Goal: Navigation & Orientation: Find specific page/section

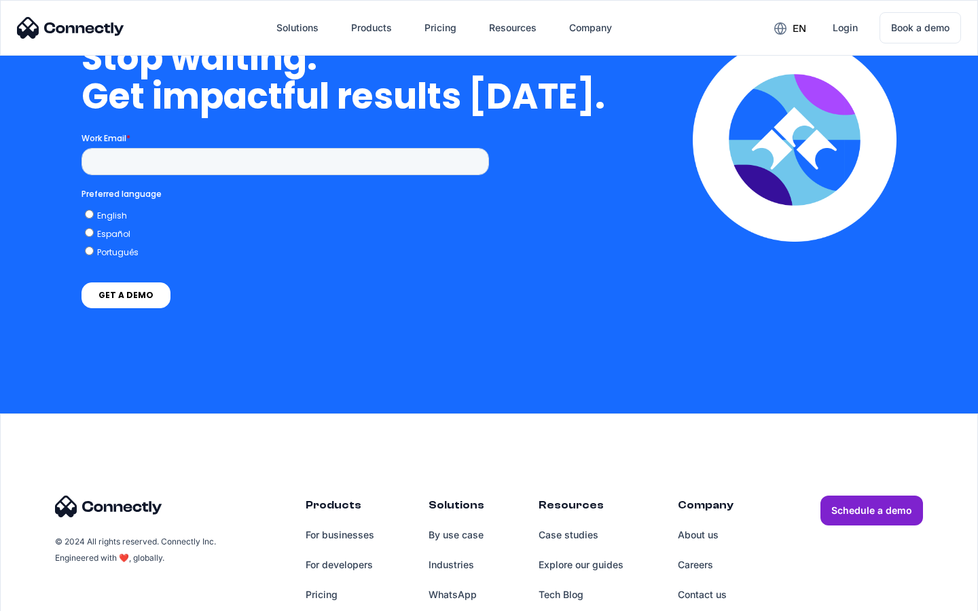
scroll to position [3458, 0]
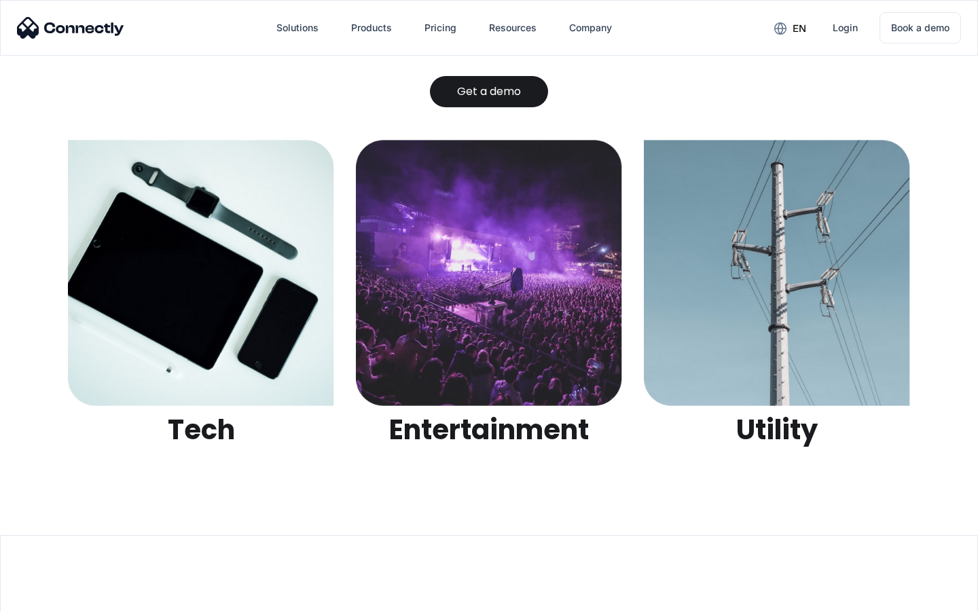
scroll to position [4284, 0]
